Goal: Information Seeking & Learning: Learn about a topic

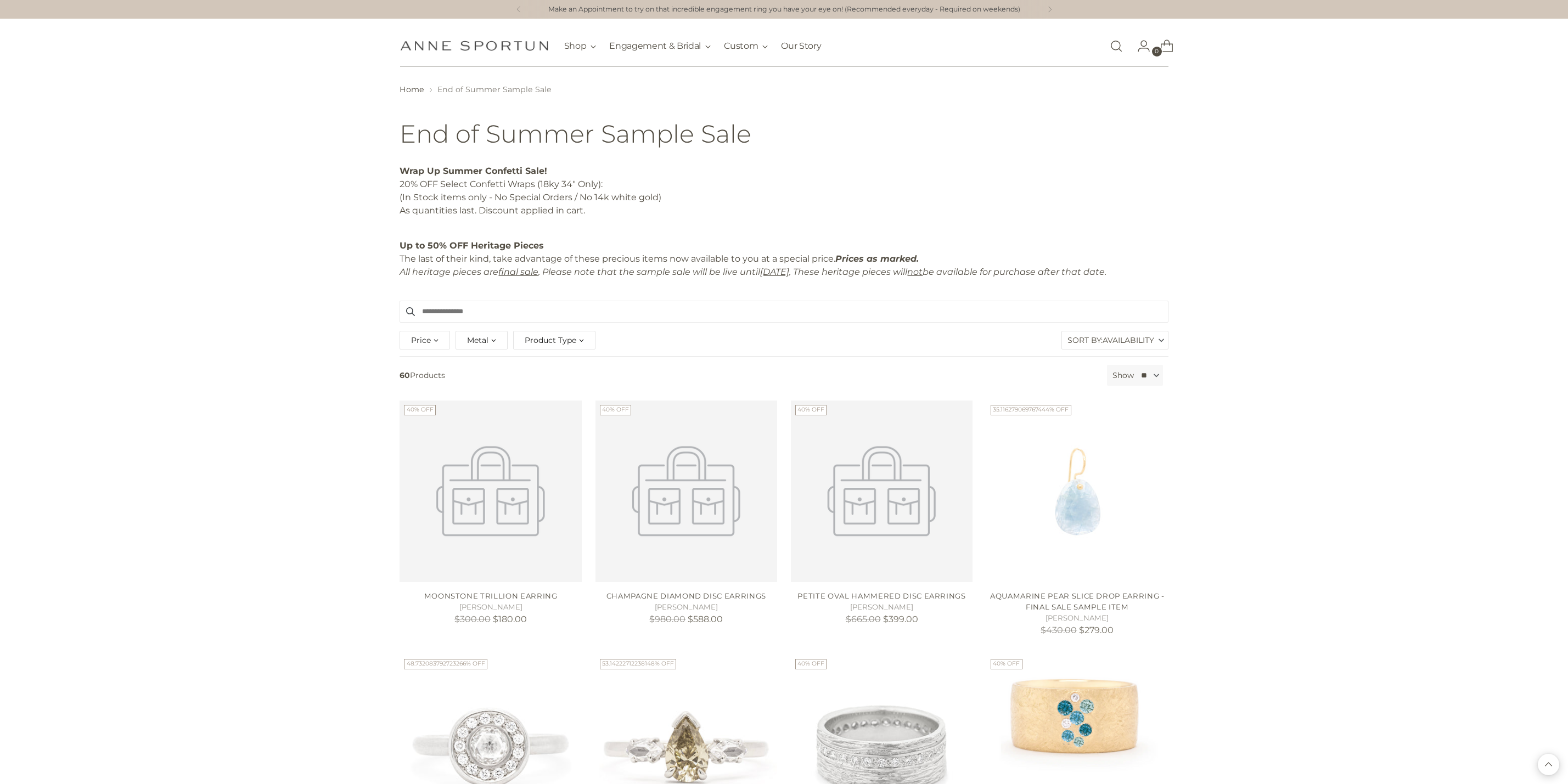
scroll to position [2533, 0]
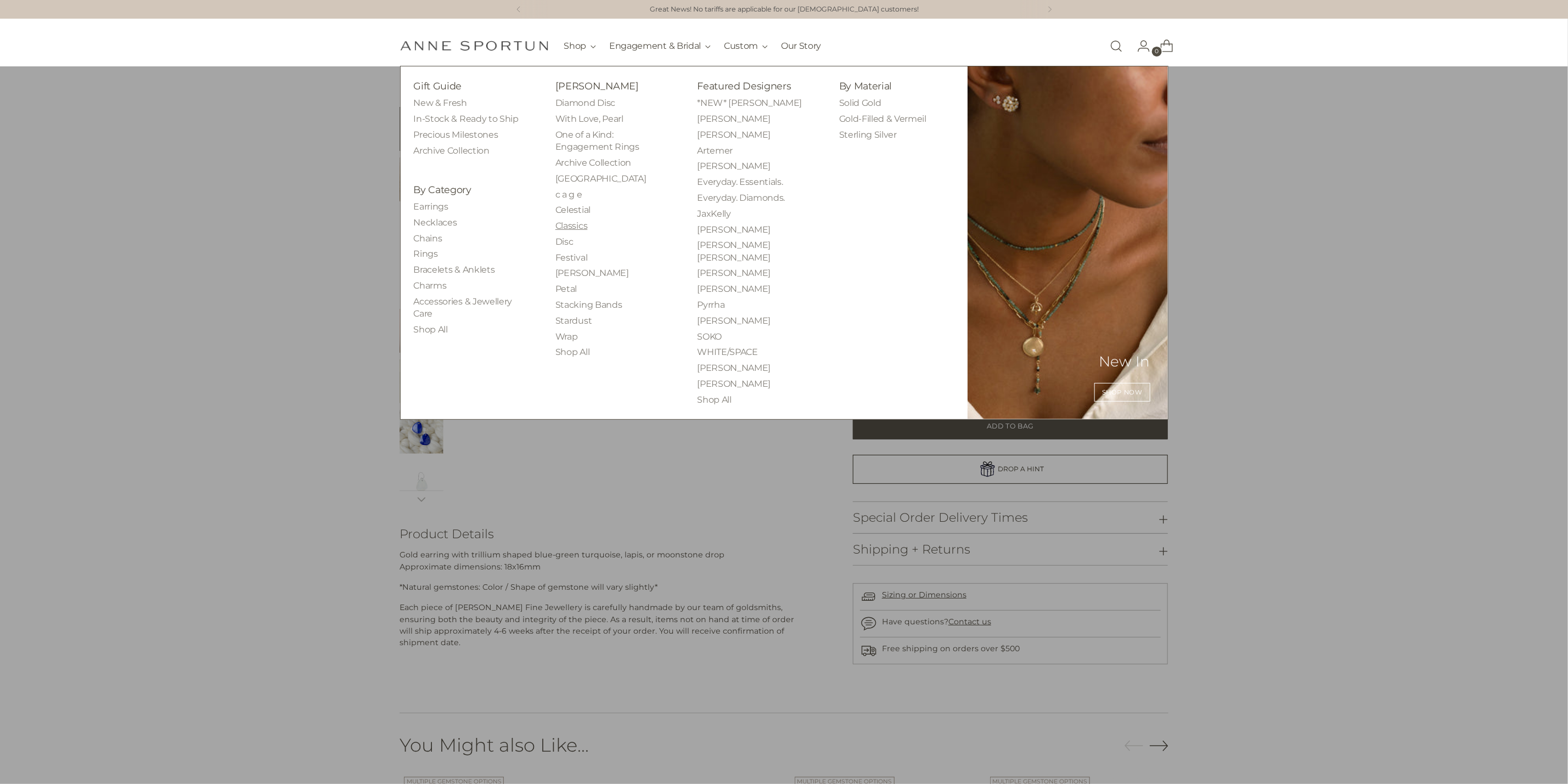
click at [566, 229] on link "Classics" at bounding box center [571, 225] width 32 height 10
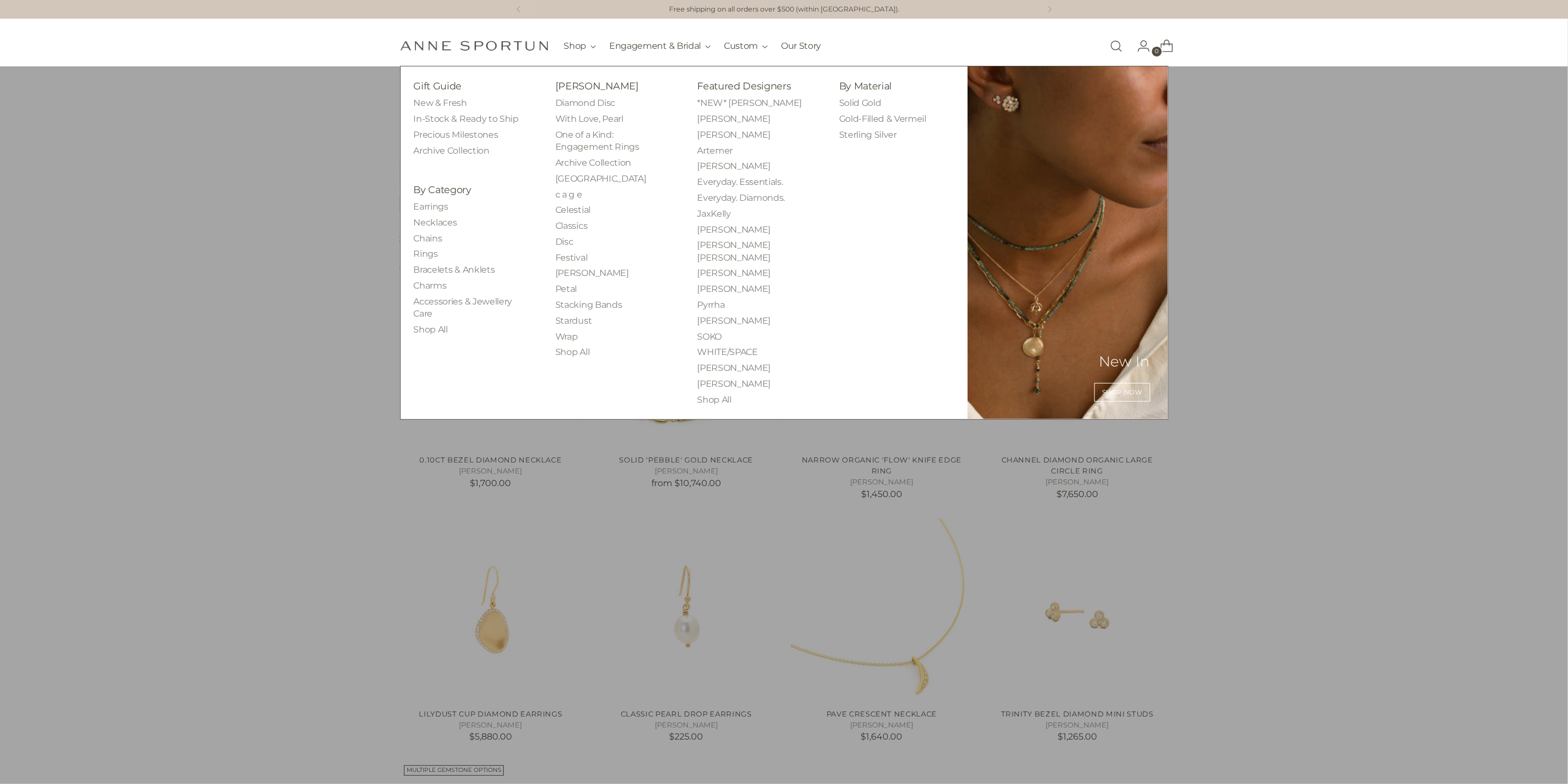
click at [410, 203] on div "Gift Guide New & Fresh In-Stock & Ready to Ship Precious Milestones Archive Col…" at bounding box center [685, 242] width 568 height 326
click at [422, 206] on link "Earrings" at bounding box center [431, 206] width 35 height 10
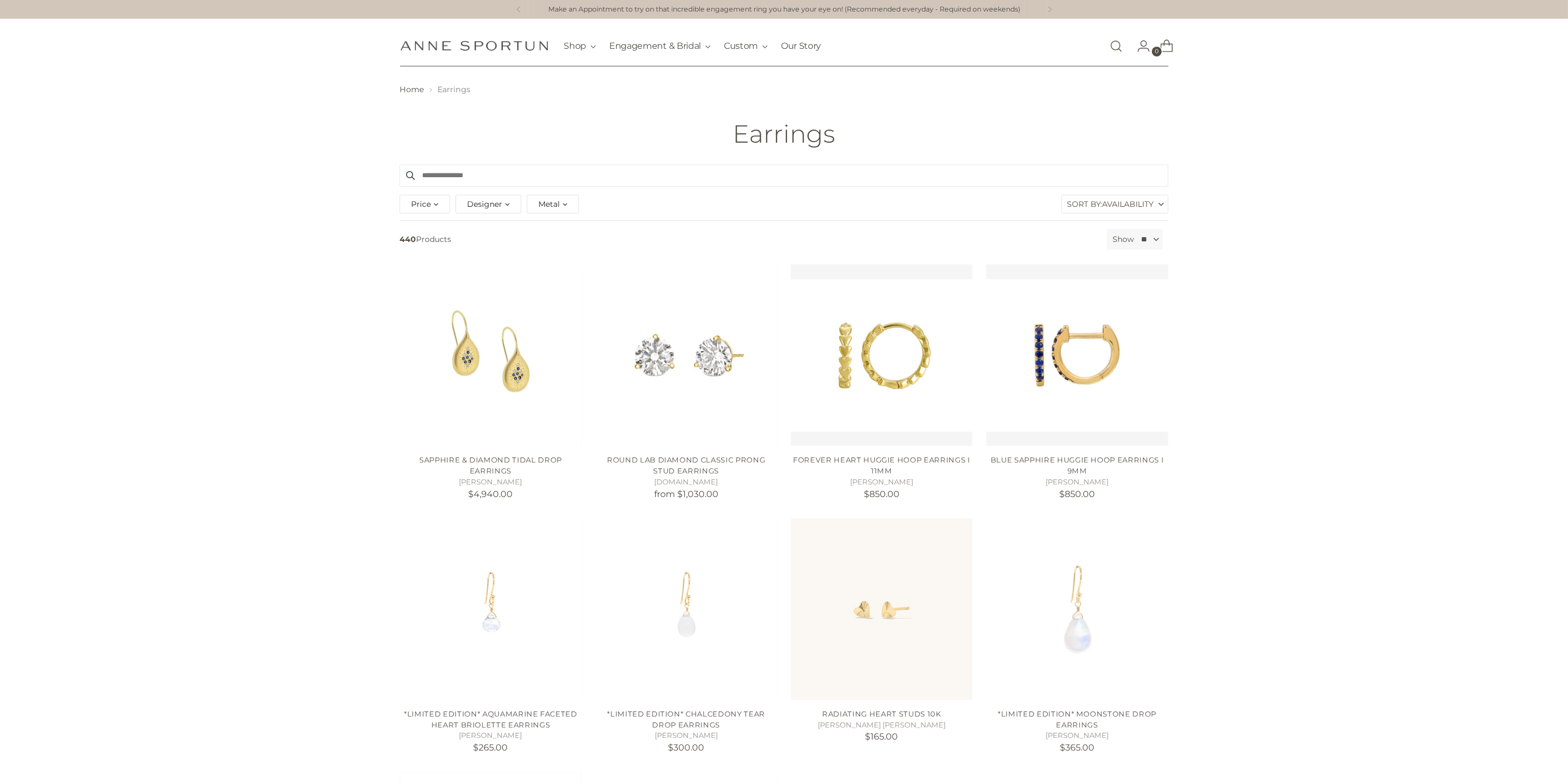
click at [481, 204] on span "Designer" at bounding box center [485, 204] width 35 height 12
click at [519, 265] on span "[PERSON_NAME]" at bounding box center [509, 265] width 65 height 10
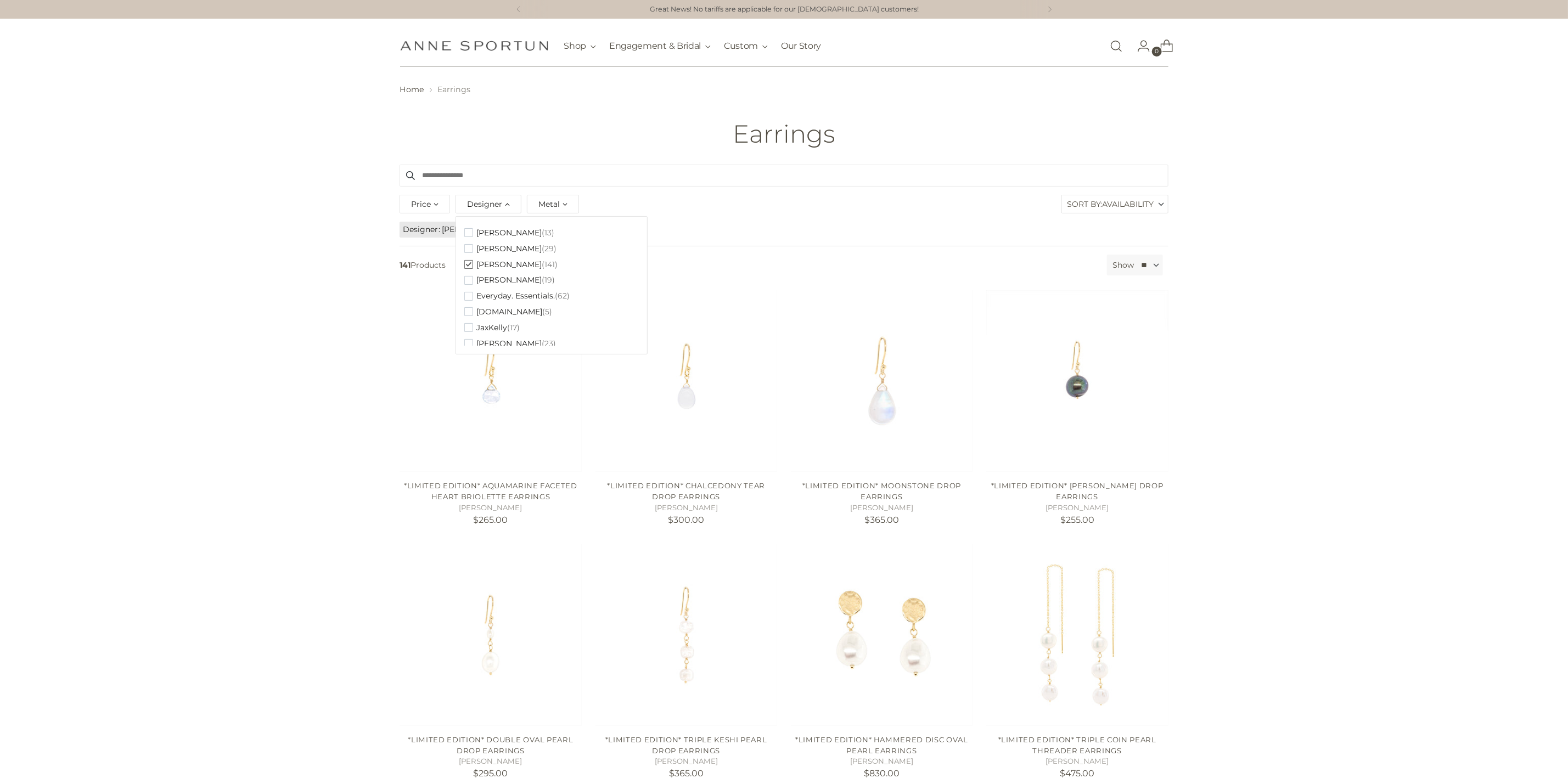
click at [1305, 227] on div "440 Results Clear filters Filter By Price ** - ***** Designer Clear Adel Chefri…" at bounding box center [784, 747] width 1568 height 1165
click at [558, 180] on input "Search products" at bounding box center [784, 175] width 769 height 22
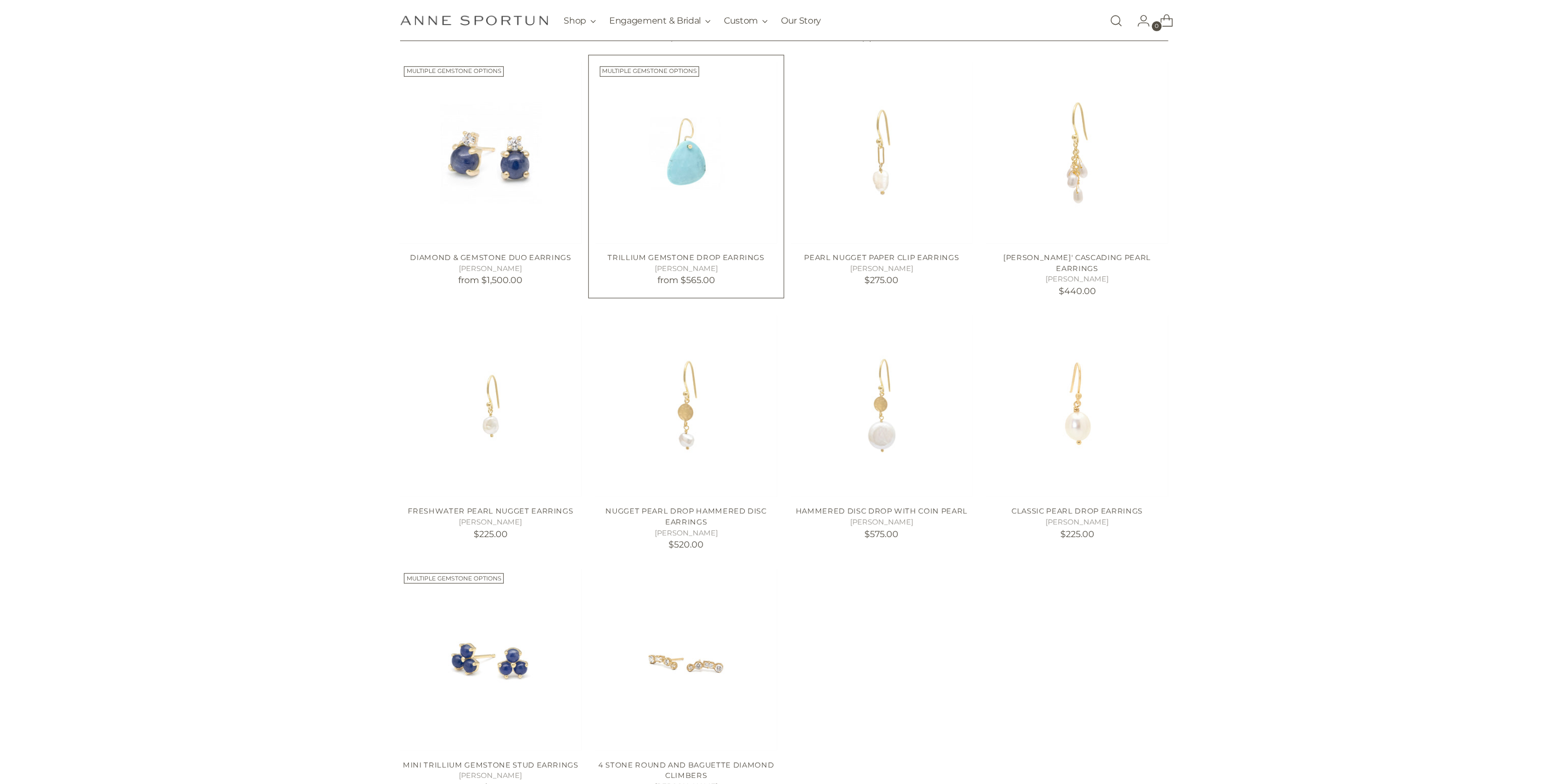
scroll to position [570, 0]
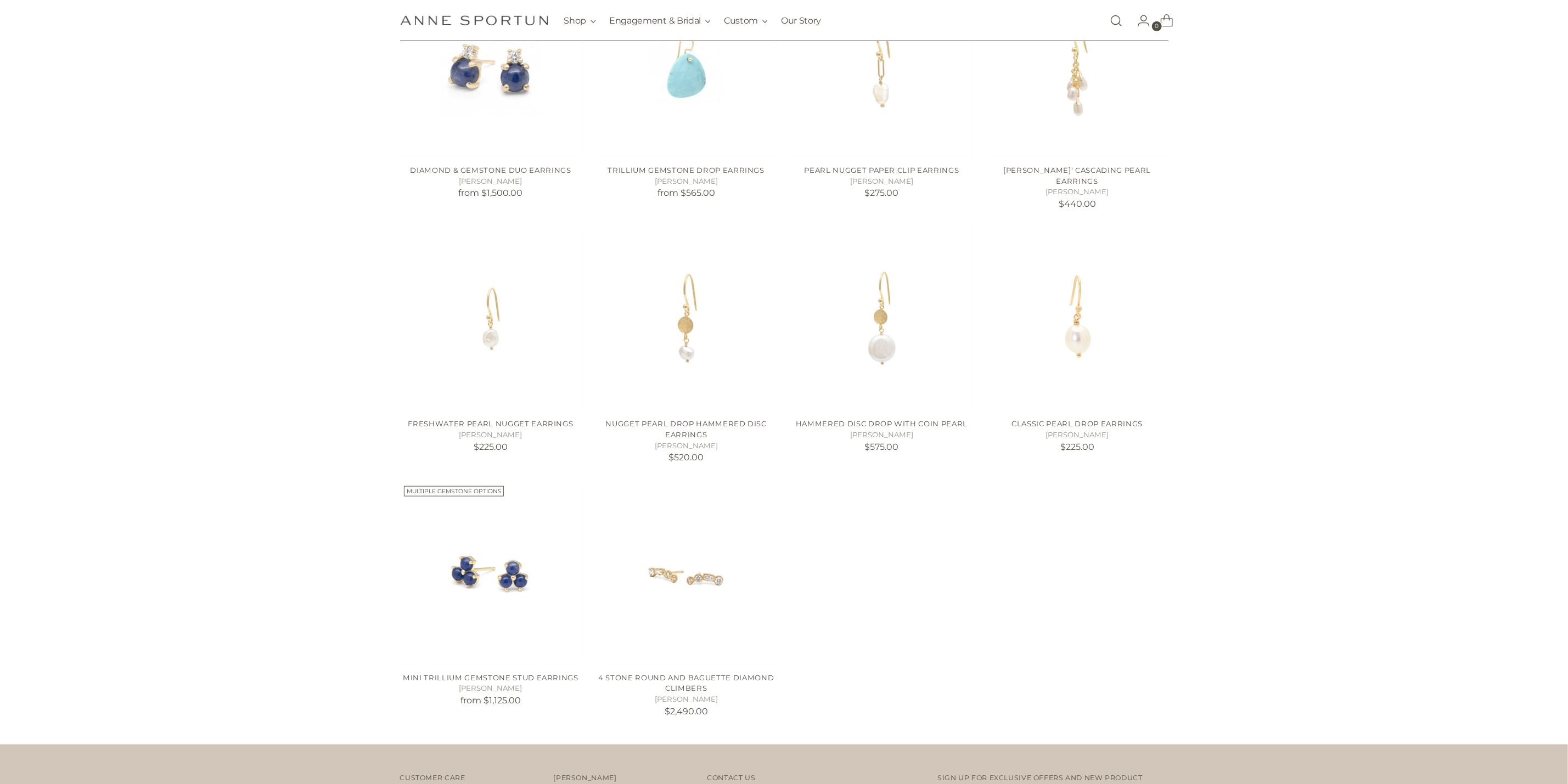
type input "*********"
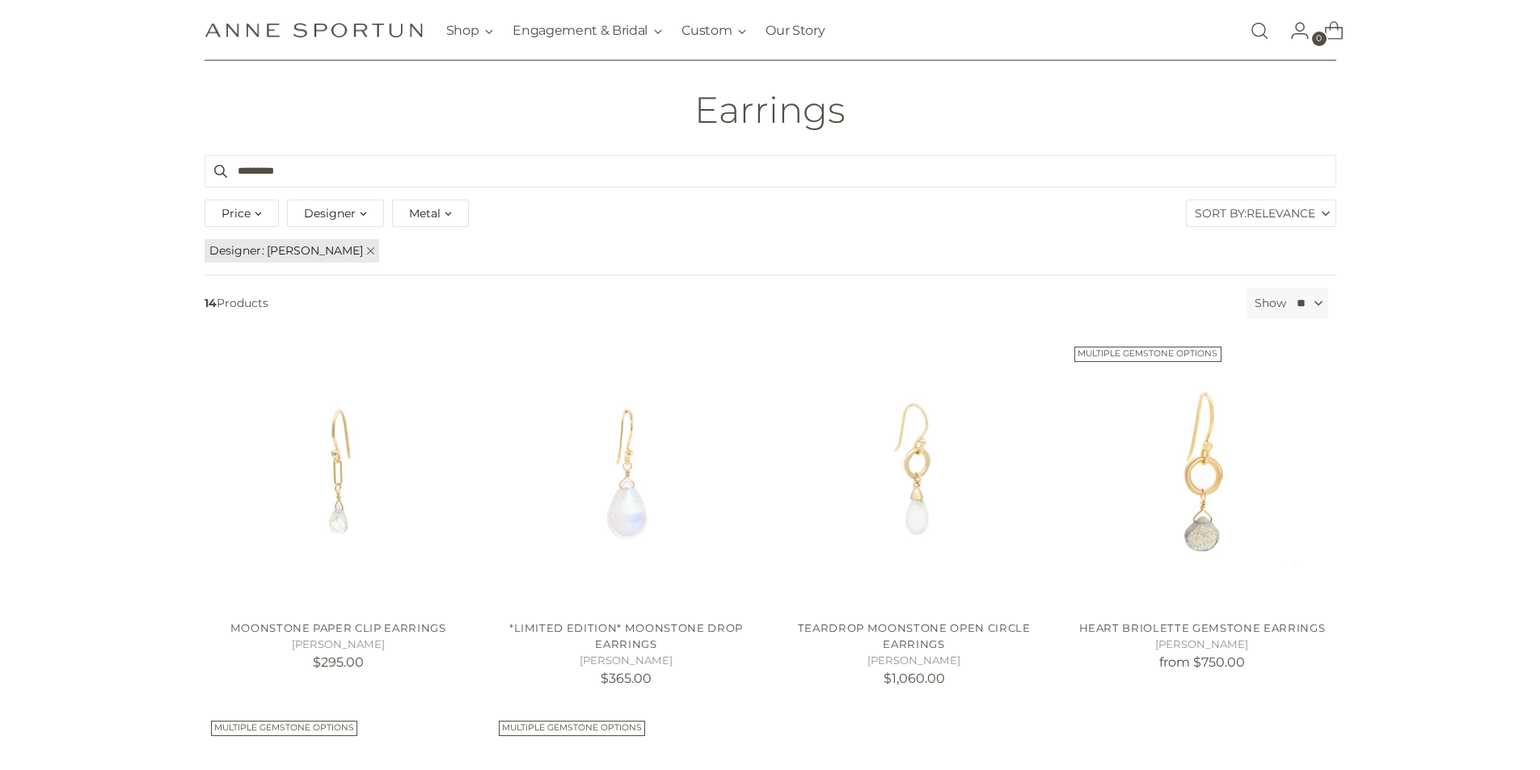
scroll to position [0, 0]
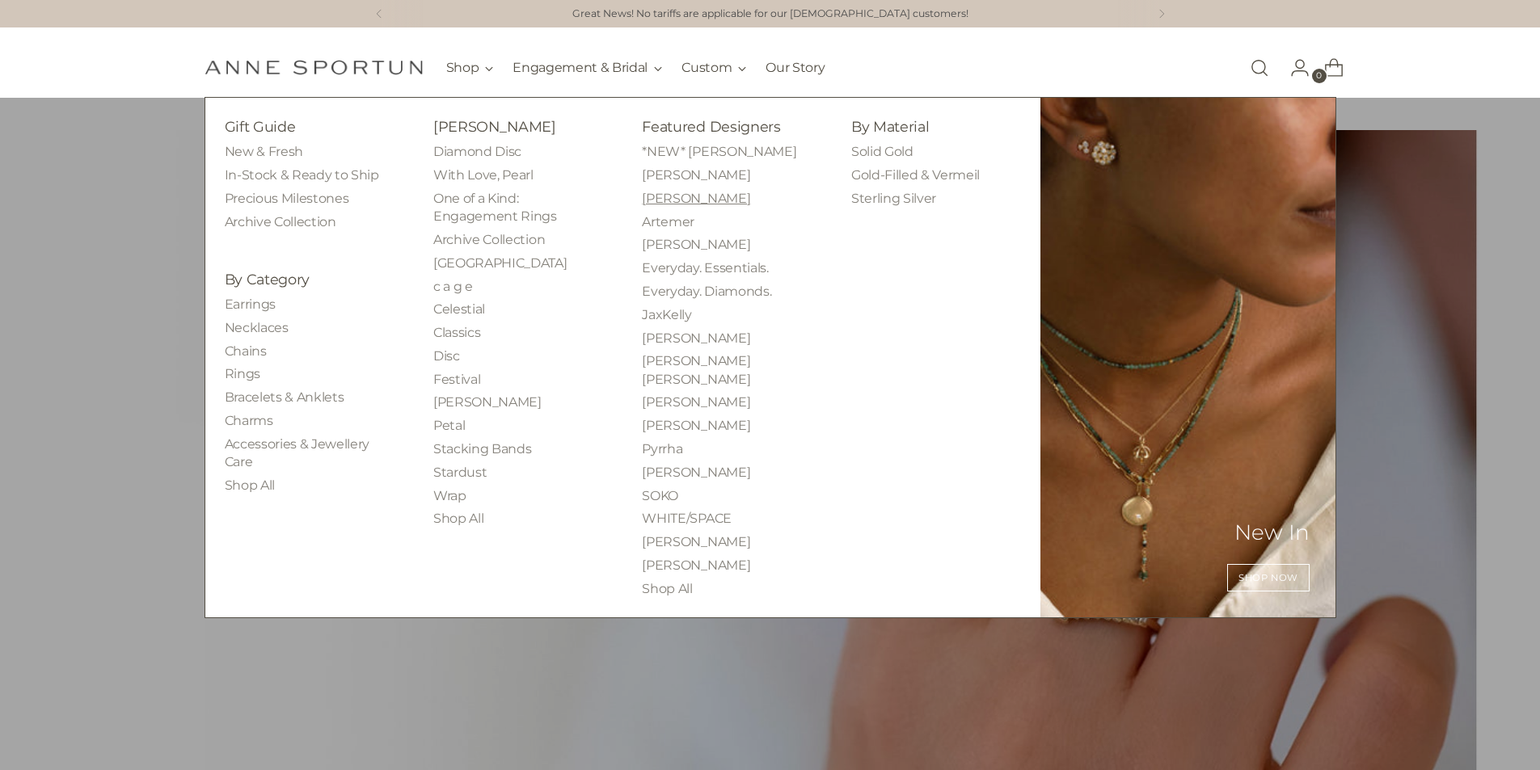
click at [676, 200] on link "[PERSON_NAME]" at bounding box center [696, 198] width 108 height 15
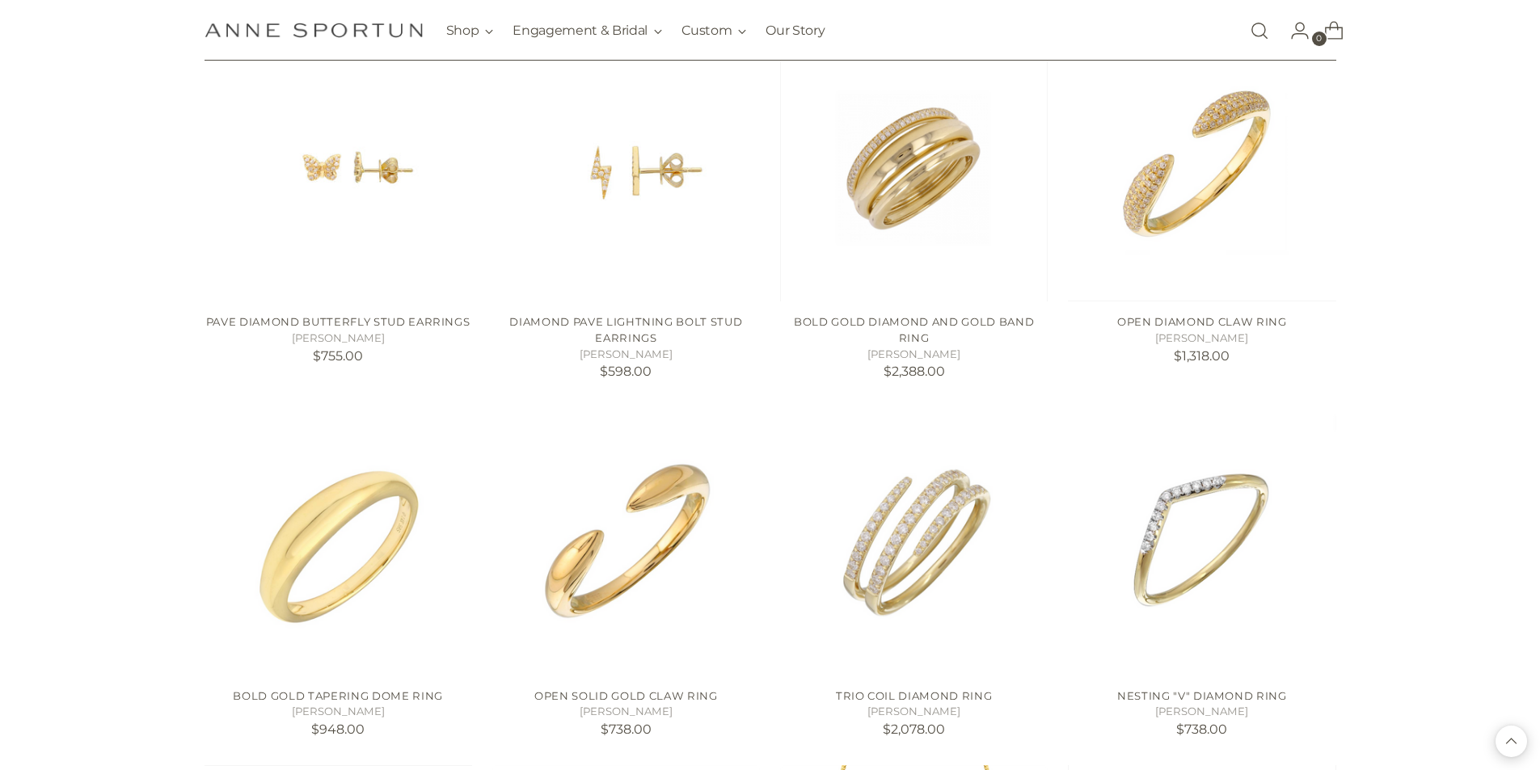
scroll to position [1132, 0]
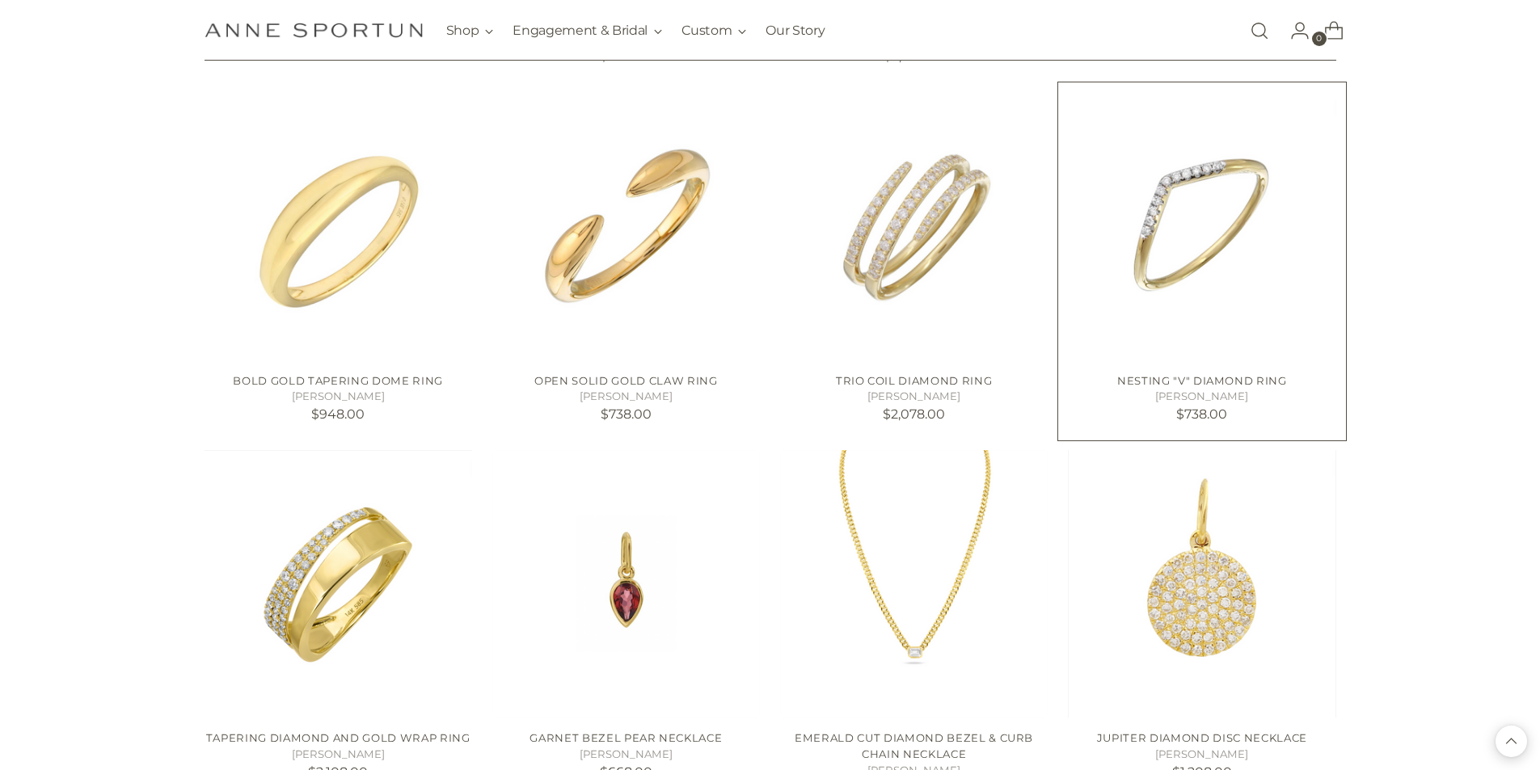
scroll to position [1536, 0]
